Goal: Task Accomplishment & Management: Manage account settings

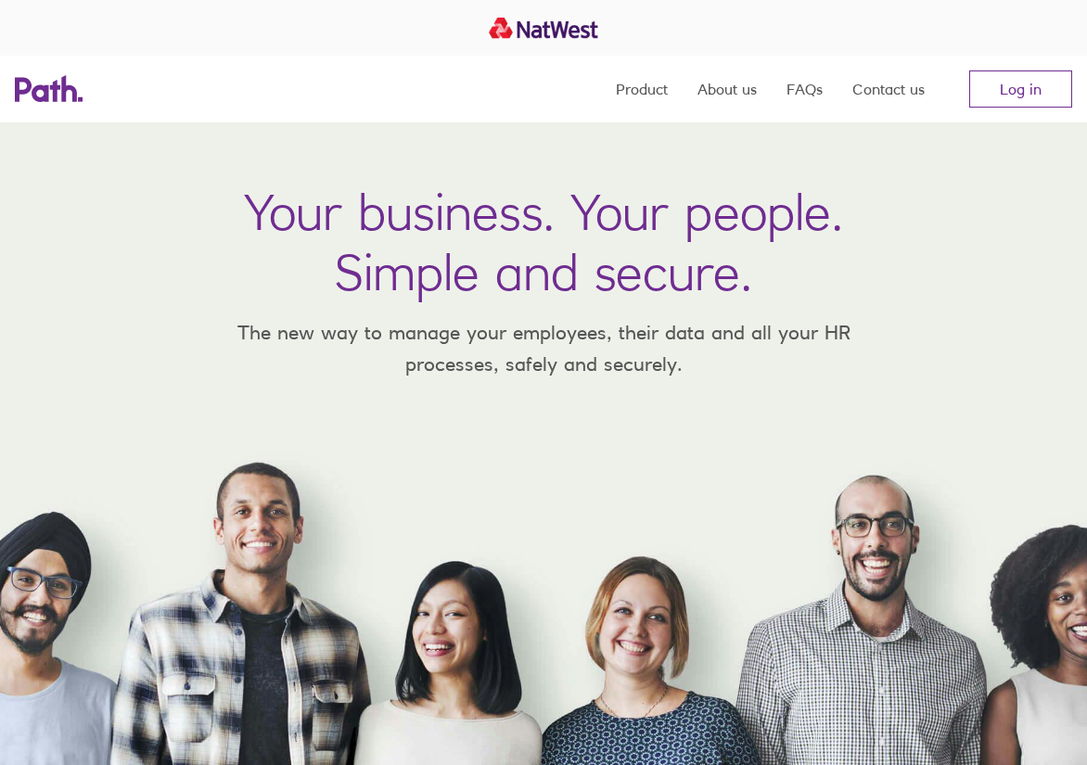
drag, startPoint x: 992, startPoint y: 165, endPoint x: 997, endPoint y: 153, distance: 12.9
click at [992, 162] on div "Your business. Your people. Simple and secure. The new way to manage your emplo…" at bounding box center [543, 443] width 1087 height 643
click at [1005, 118] on nav "Product About us FAQs Contact us Log in" at bounding box center [844, 89] width 456 height 67
click at [996, 92] on link "Log in" at bounding box center [1020, 88] width 103 height 37
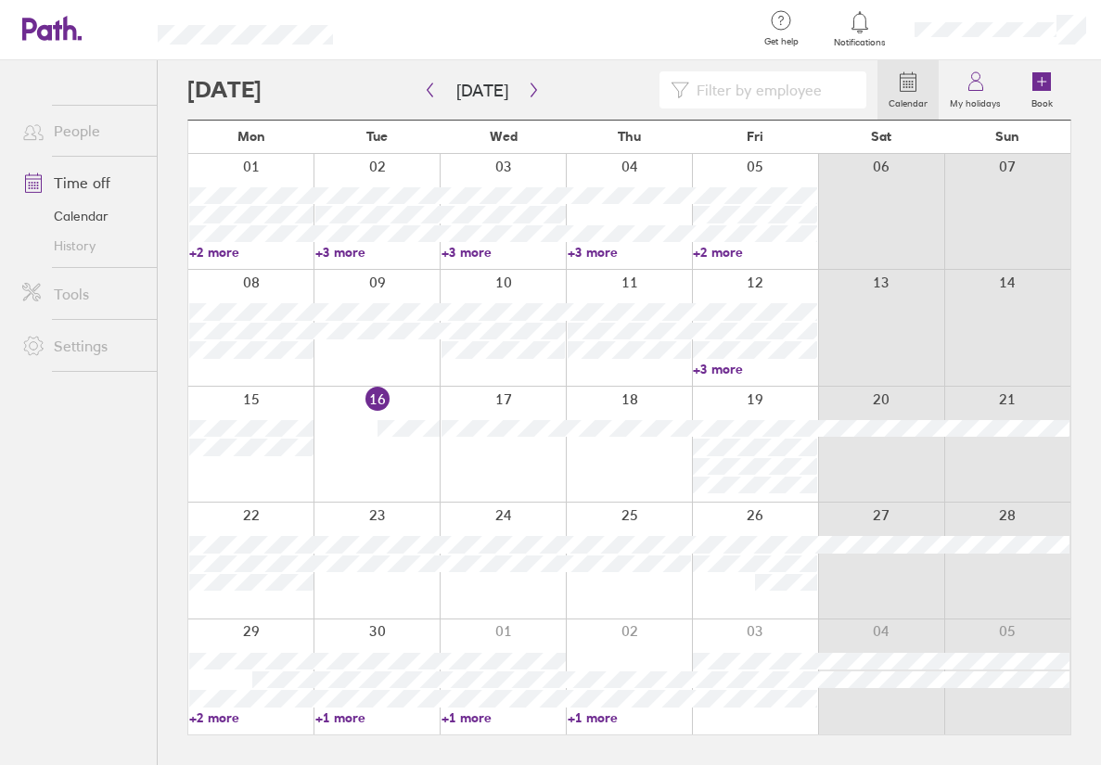
click at [734, 372] on link "+3 more" at bounding box center [755, 369] width 124 height 17
click at [545, 500] on div at bounding box center [503, 444] width 126 height 115
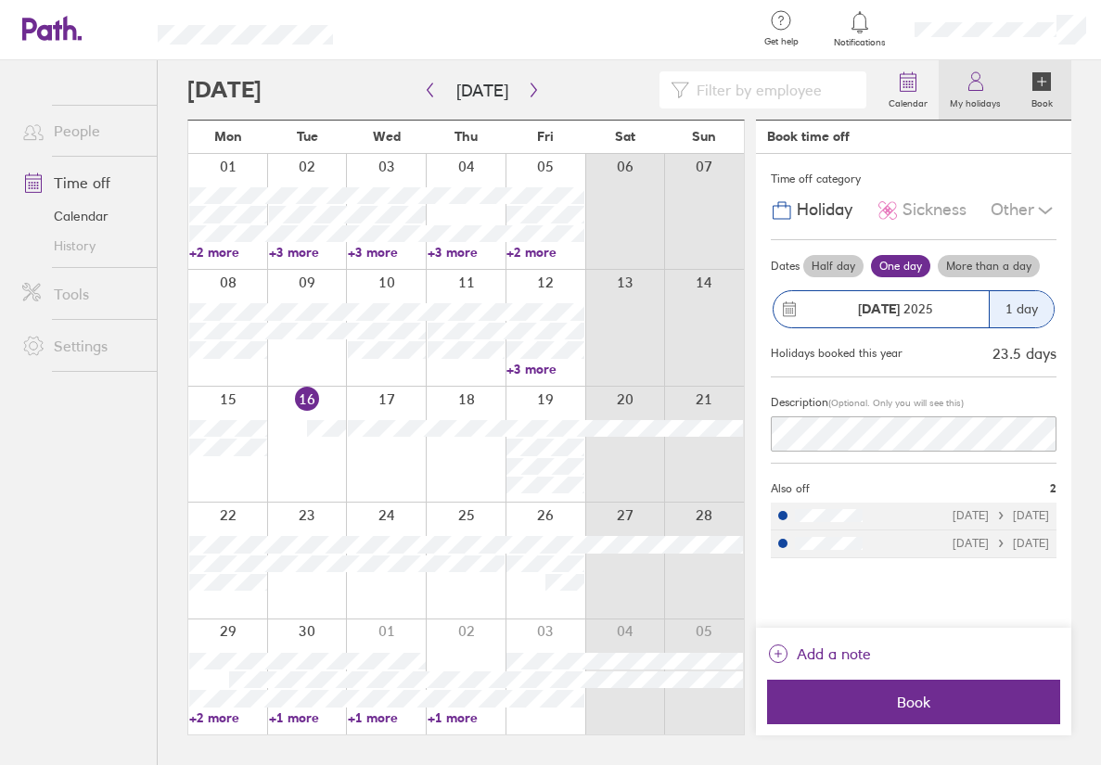
click at [985, 98] on label "My holidays" at bounding box center [975, 101] width 73 height 17
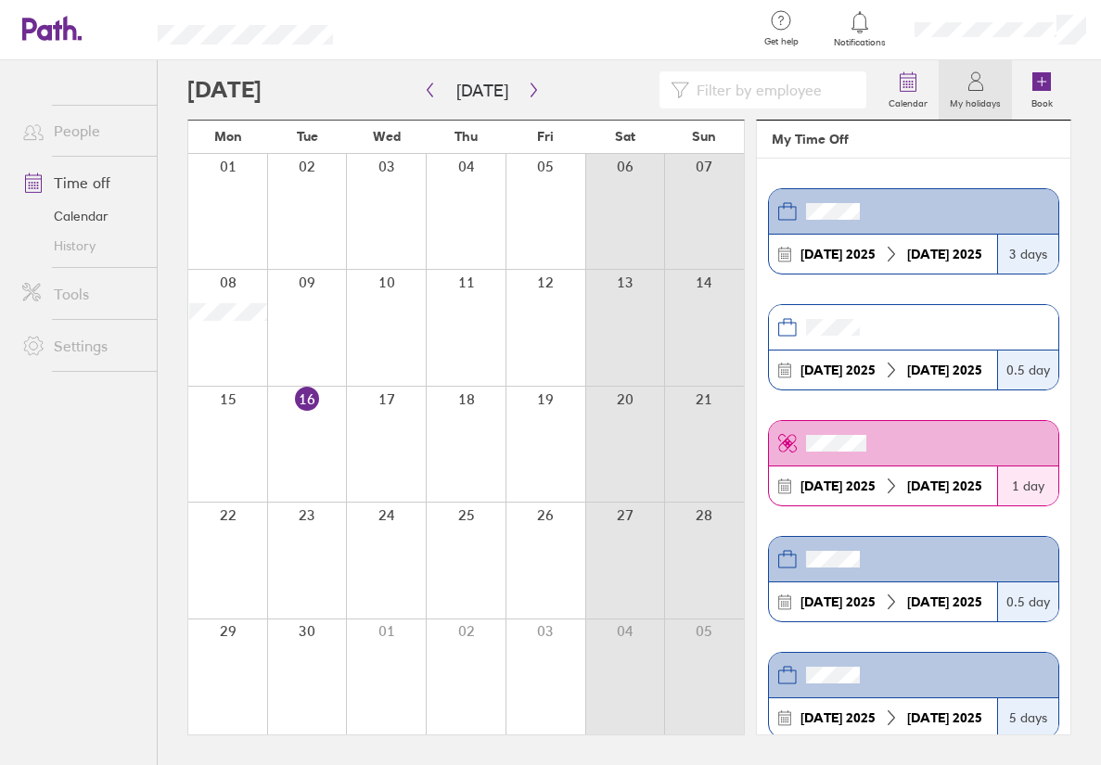
click at [547, 86] on div at bounding box center [532, 89] width 690 height 37
click at [527, 92] on icon "button" at bounding box center [534, 90] width 14 height 15
